Goal: Navigation & Orientation: Find specific page/section

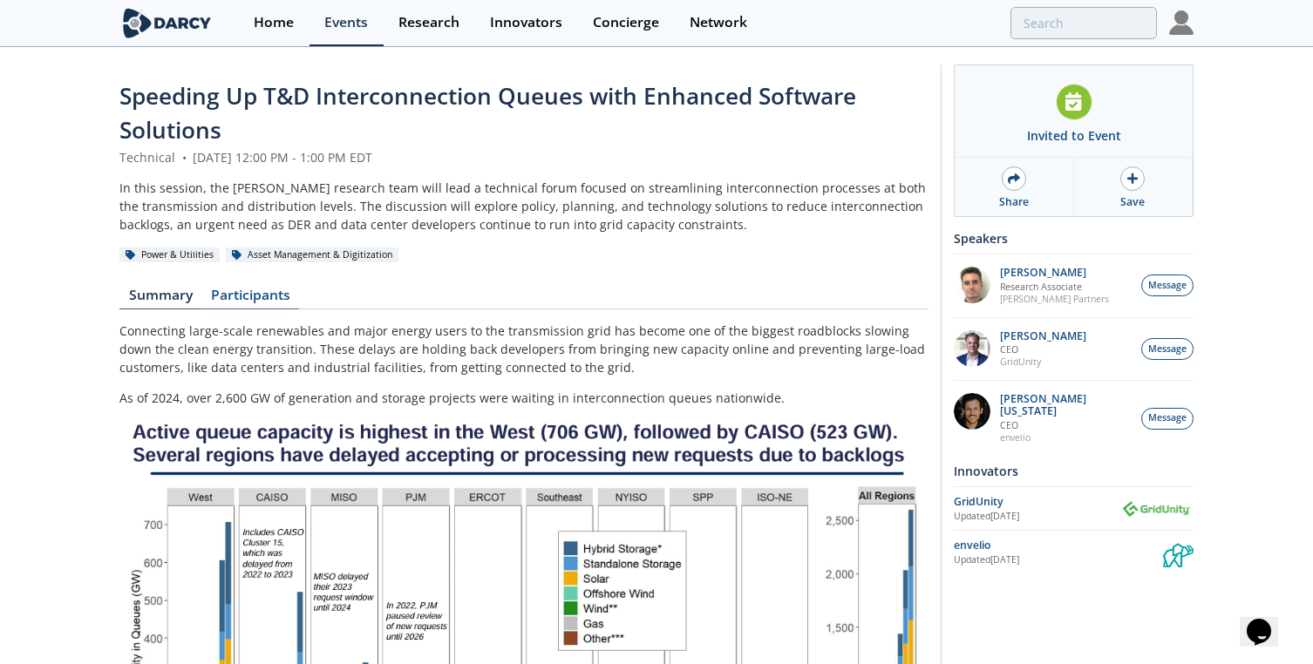
click at [250, 294] on link "Participants" at bounding box center [250, 299] width 98 height 21
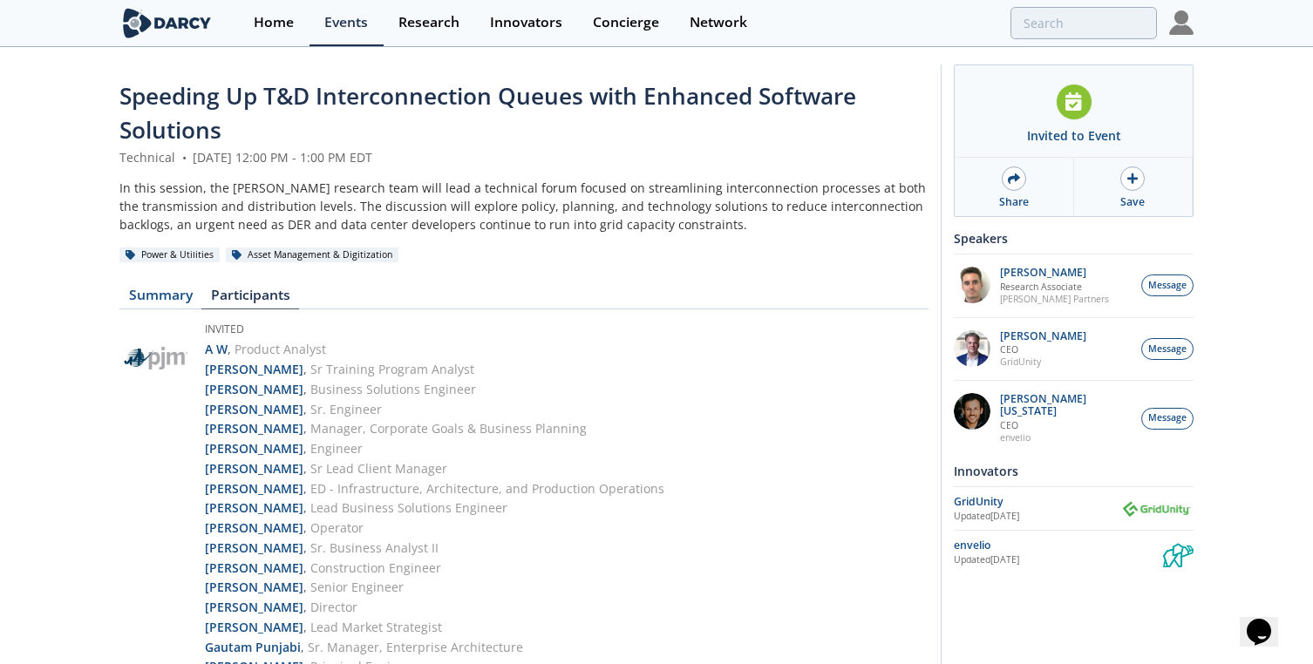
drag, startPoint x: 614, startPoint y: 568, endPoint x: 820, endPoint y: 125, distance: 489.1
click at [1186, 24] on img at bounding box center [1181, 22] width 24 height 24
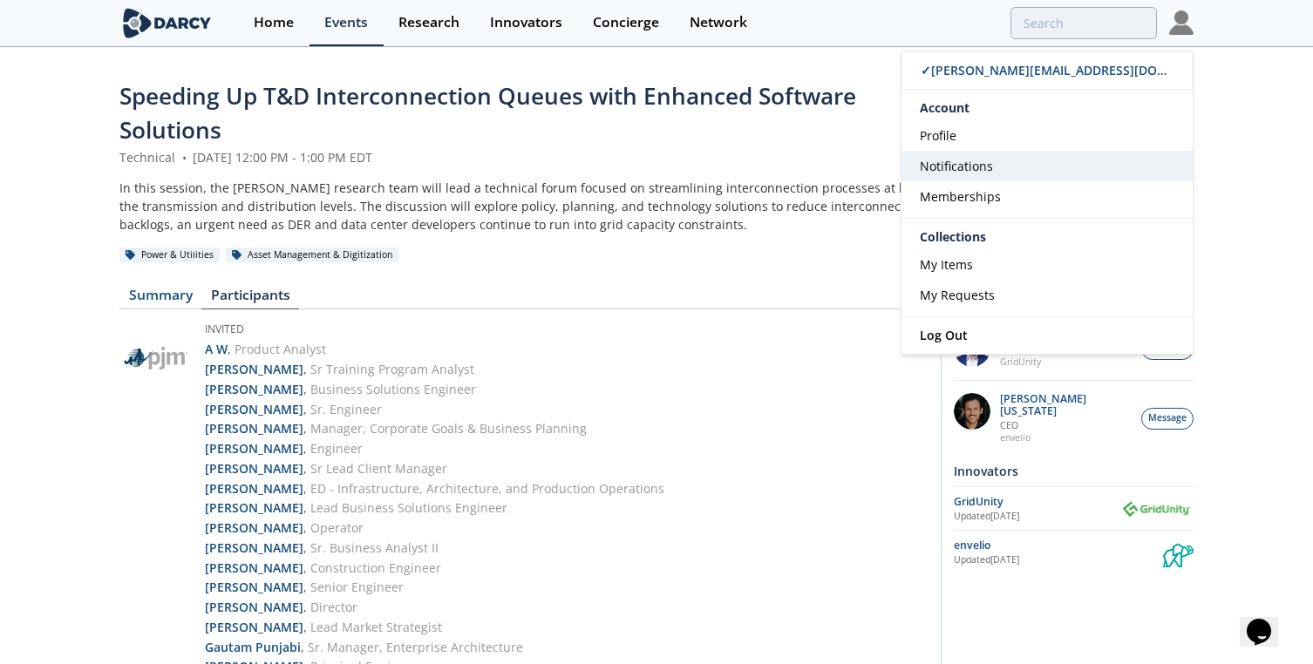
click at [970, 170] on span "Notifications" at bounding box center [956, 166] width 73 height 17
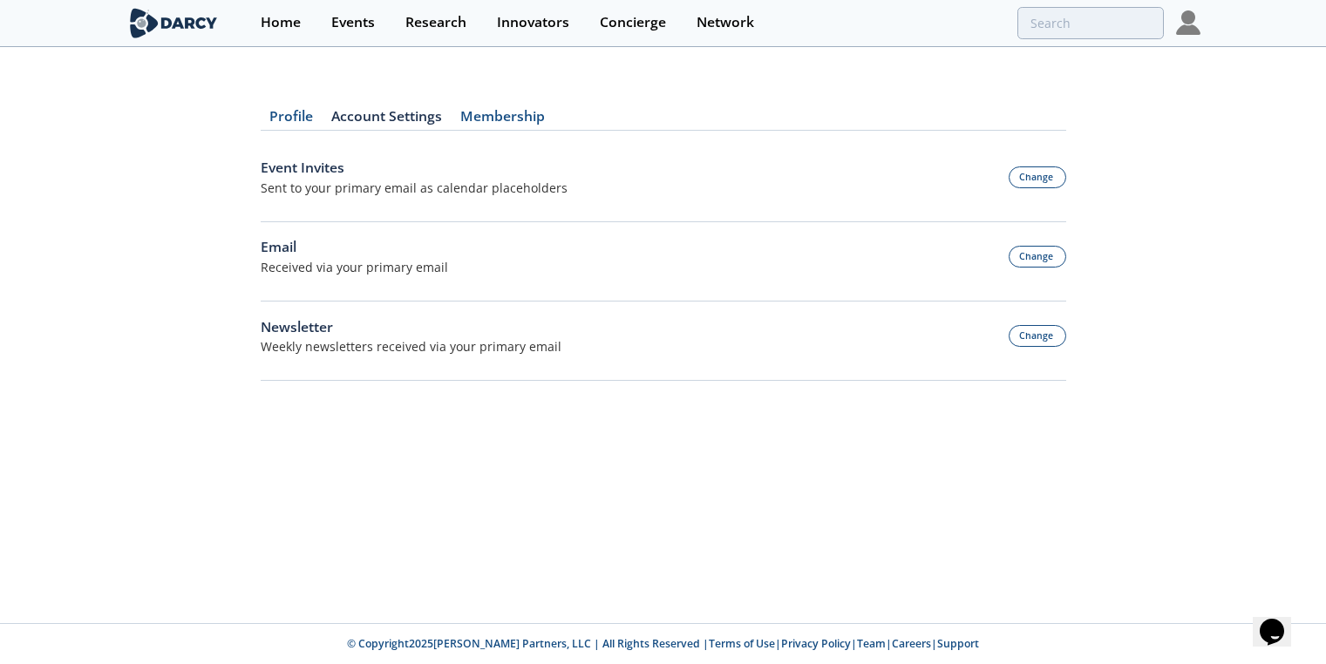
click at [569, 510] on div "Profile Account Settings Membership Event Invites Sent to your primary email as…" at bounding box center [663, 336] width 1326 height 575
click at [286, 22] on div "Home" at bounding box center [281, 23] width 40 height 14
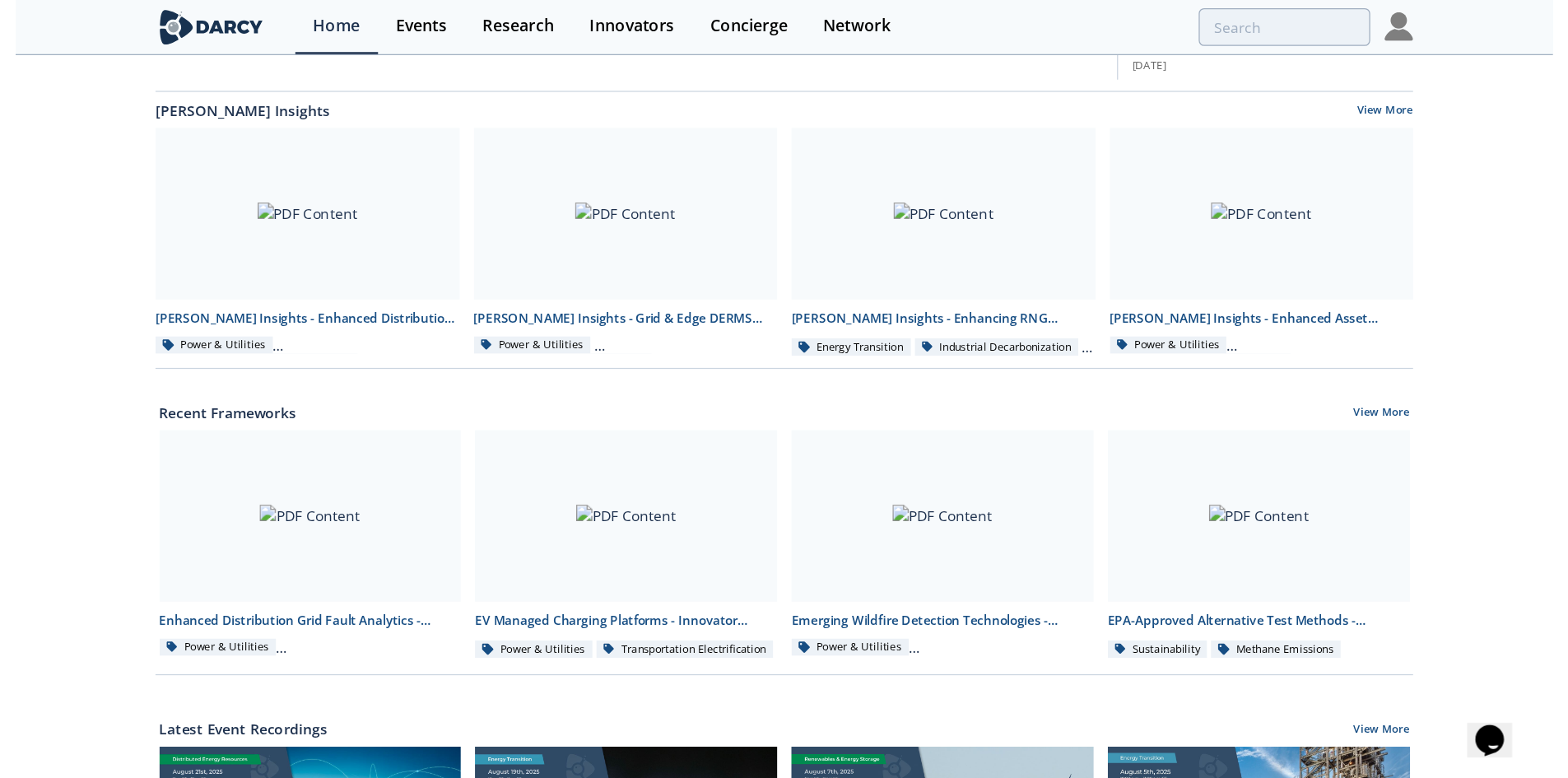
scroll to position [330, 0]
